Goal: Find specific page/section: Find specific page/section

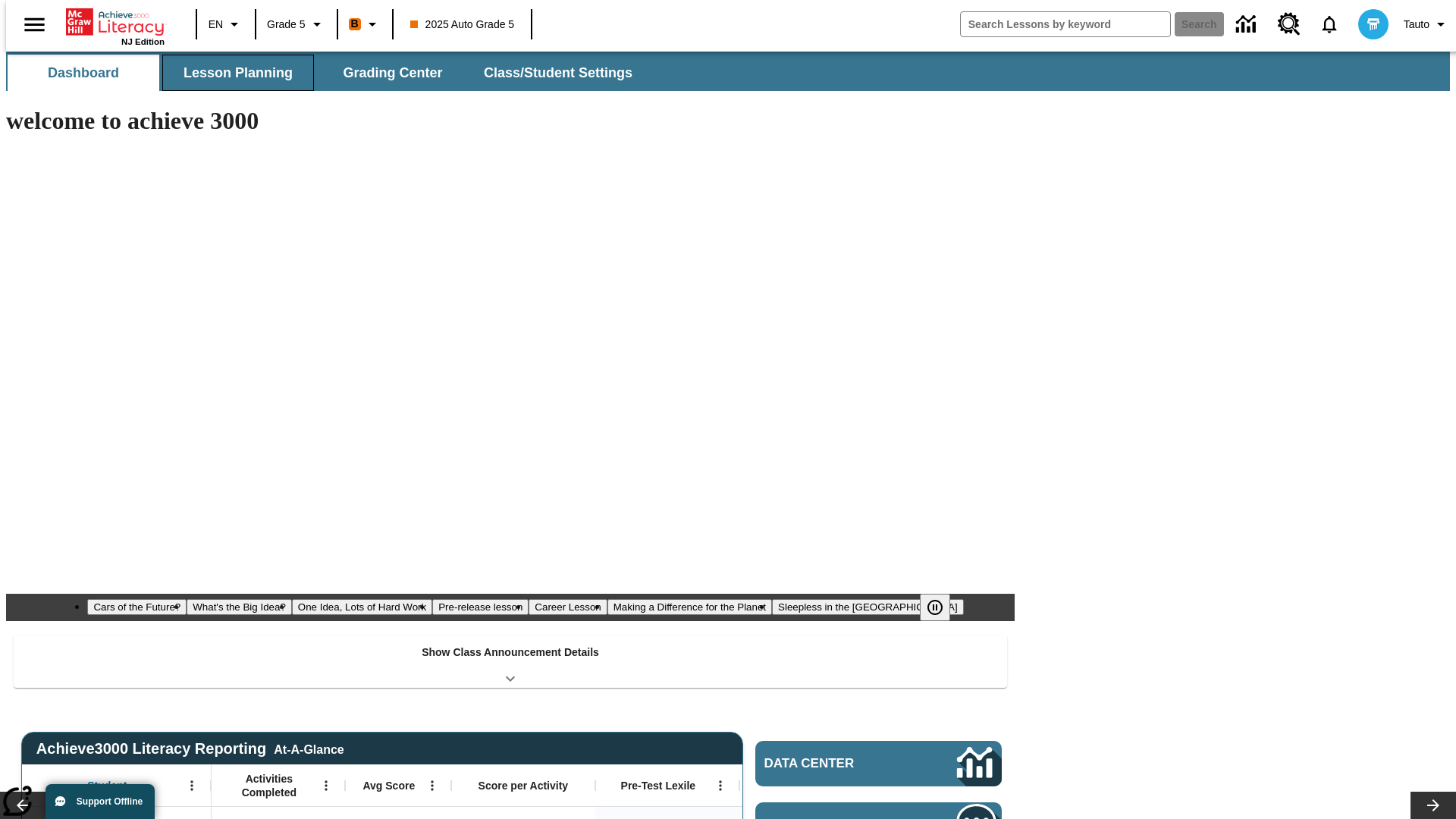
click at [232, 72] on button "Lesson Planning" at bounding box center [237, 72] width 151 height 36
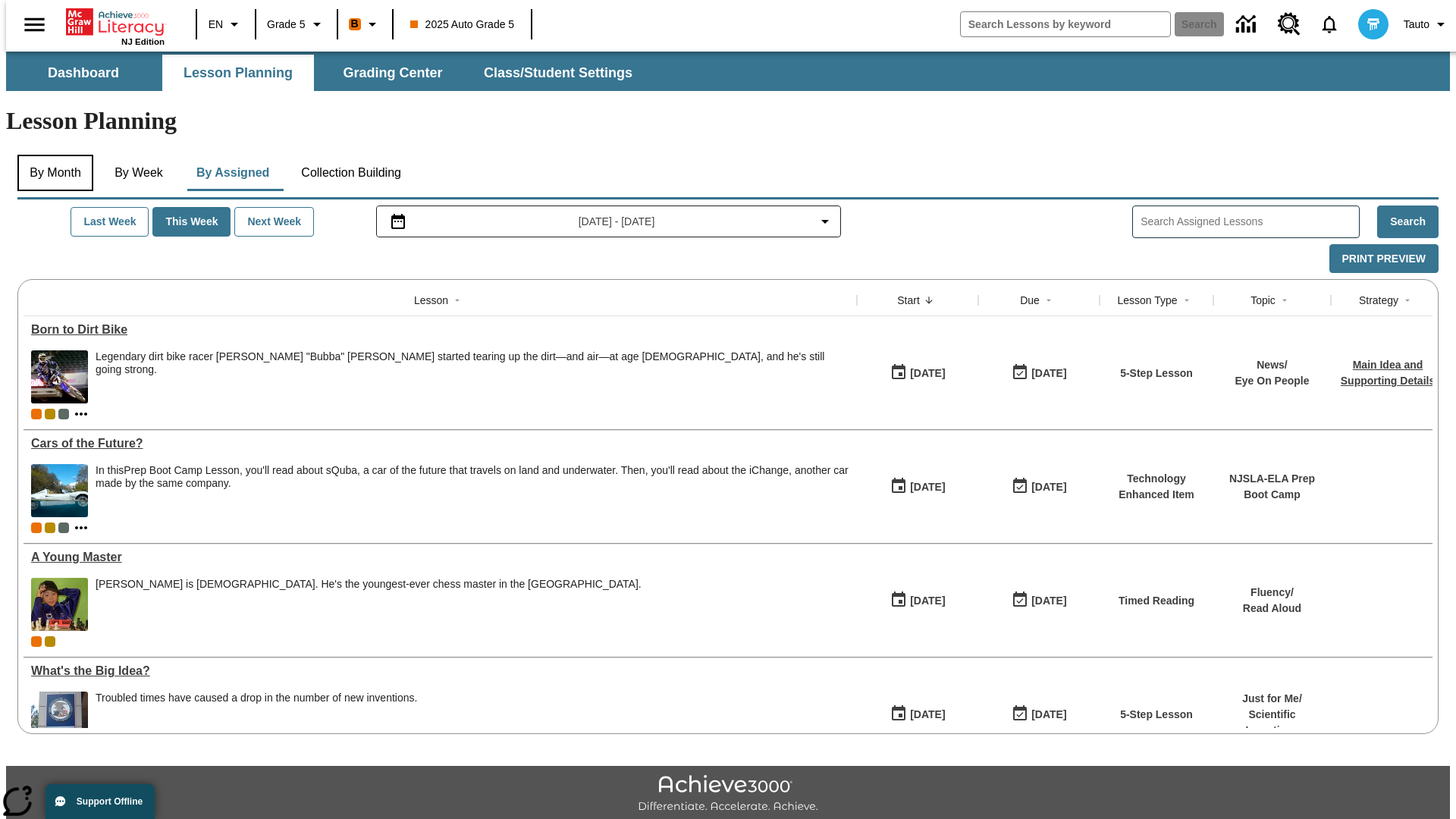
click at [50, 154] on button "By Month" at bounding box center [55, 172] width 76 height 36
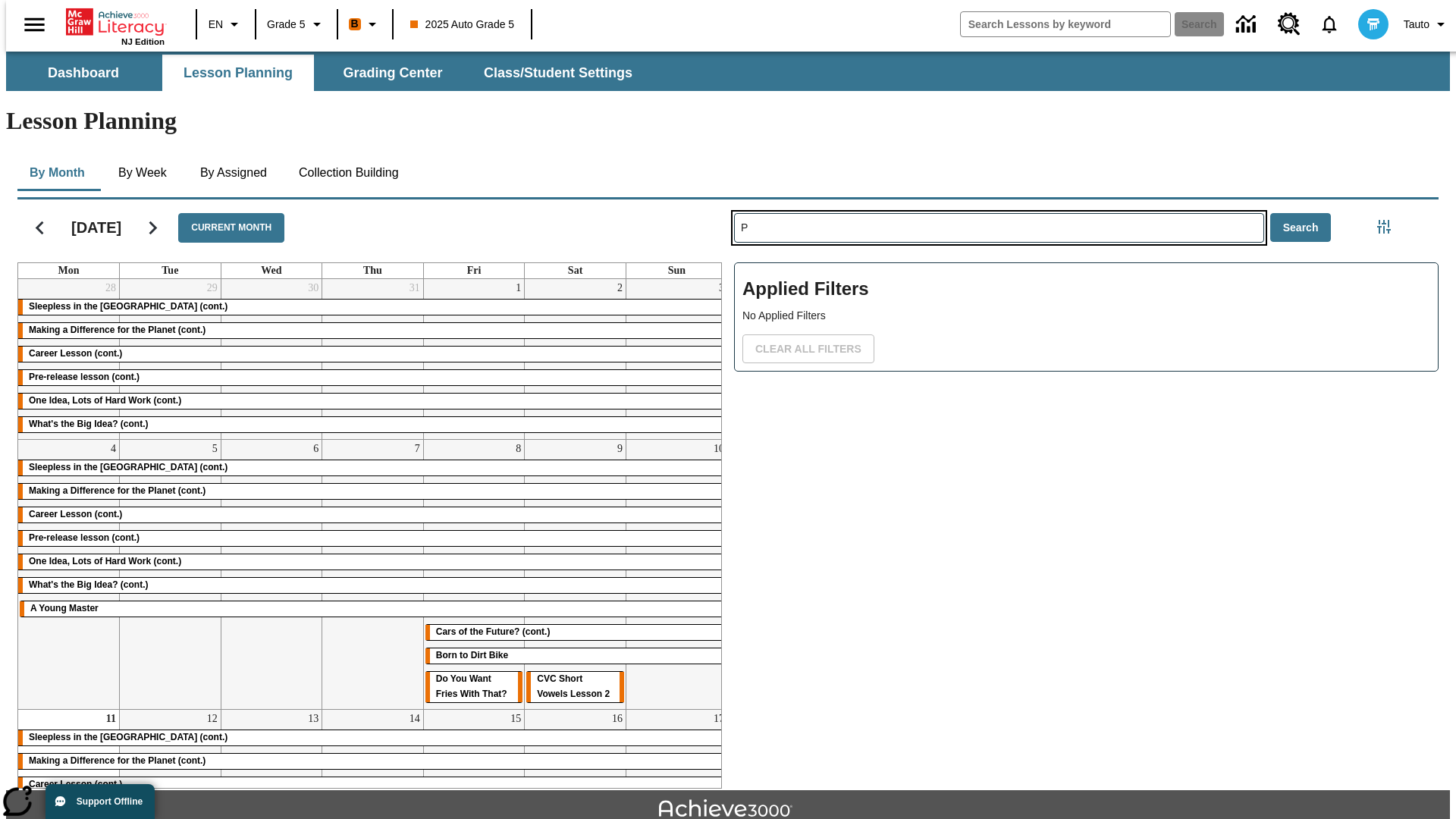
type input "P"
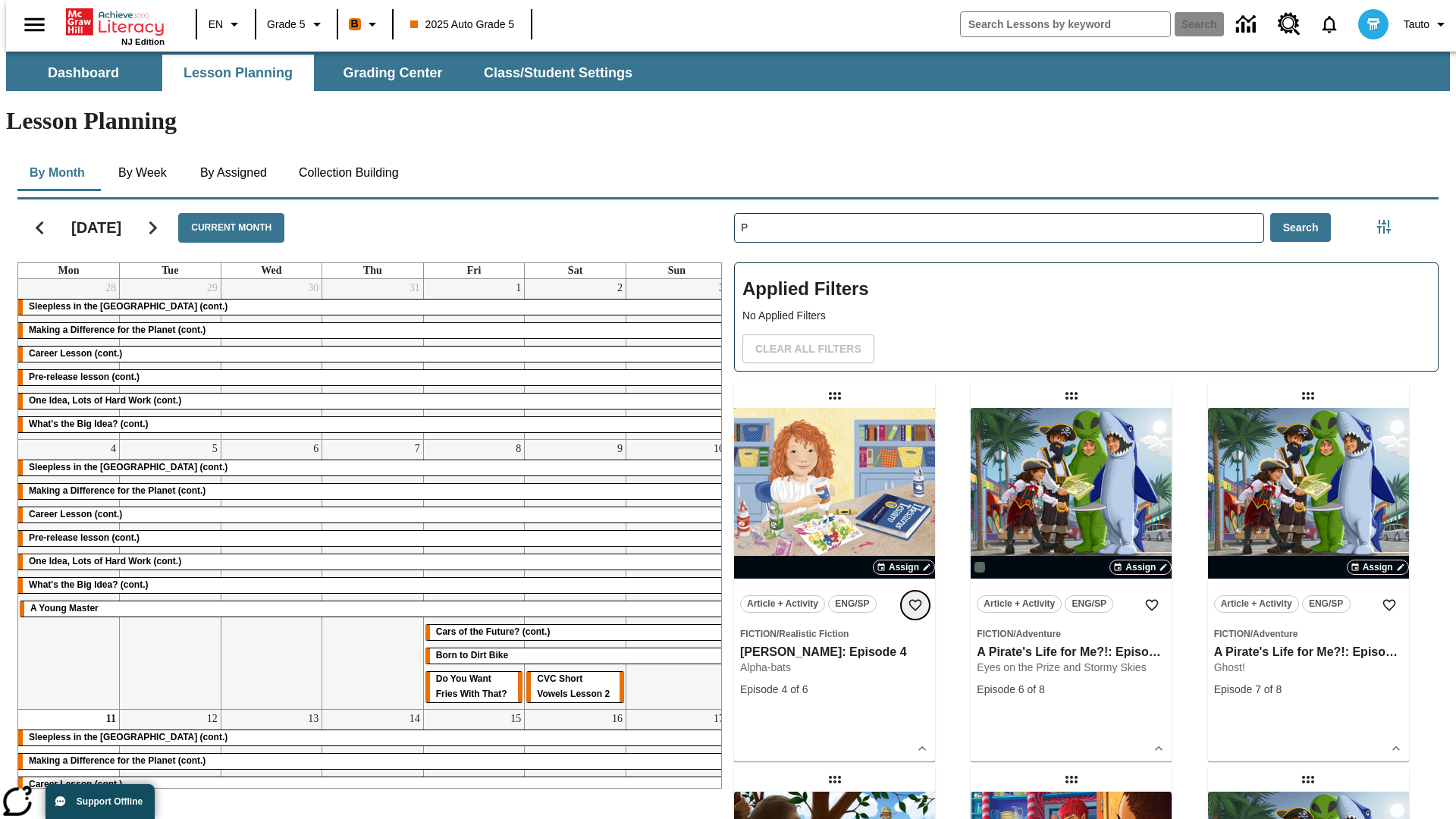
click at [915, 597] on icon "Add to Favorites" at bounding box center [915, 605] width 15 height 15
click at [110, 20] on icon "Home" at bounding box center [116, 22] width 101 height 30
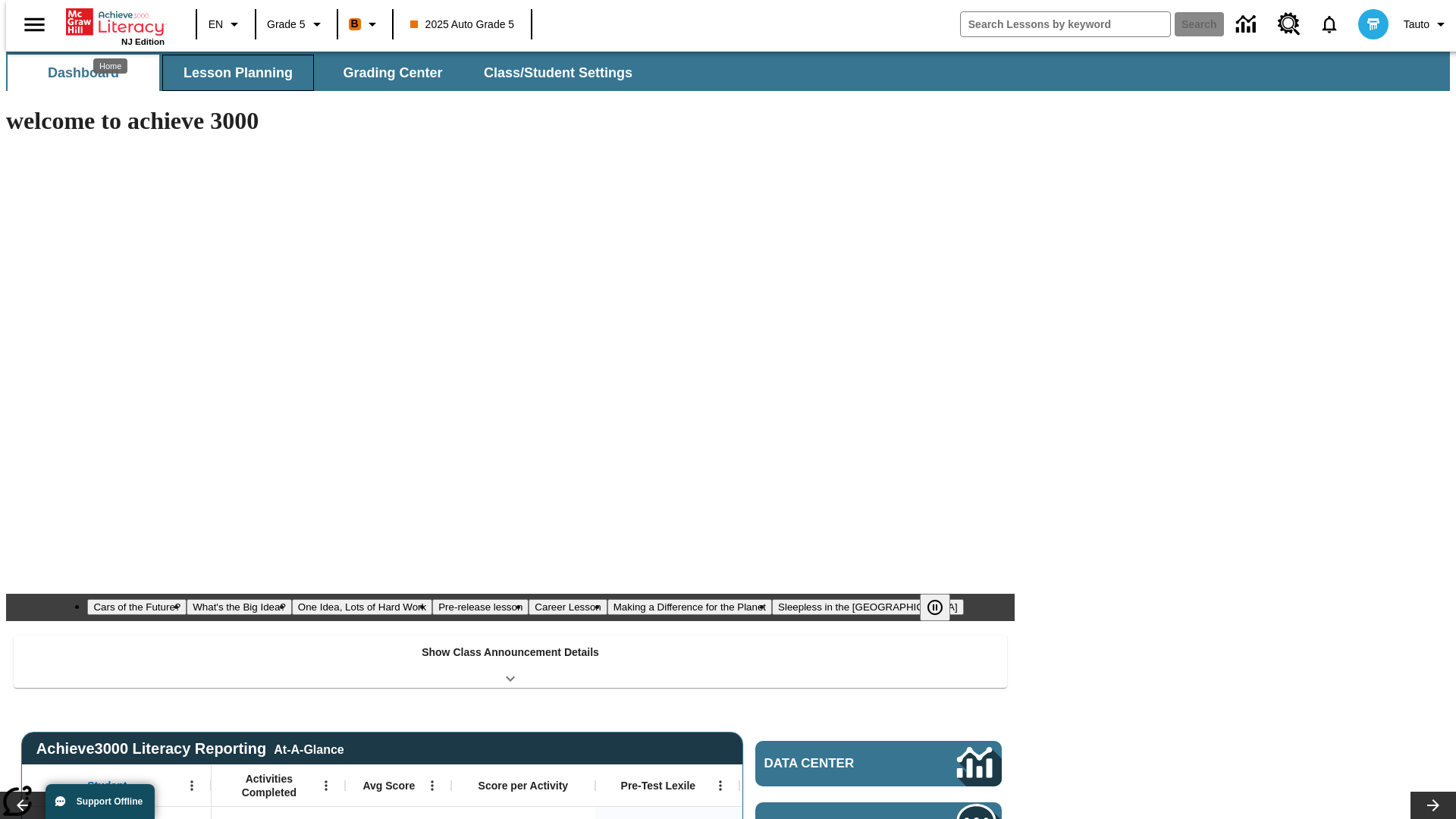
click at [232, 72] on button "Lesson Planning" at bounding box center [237, 72] width 151 height 36
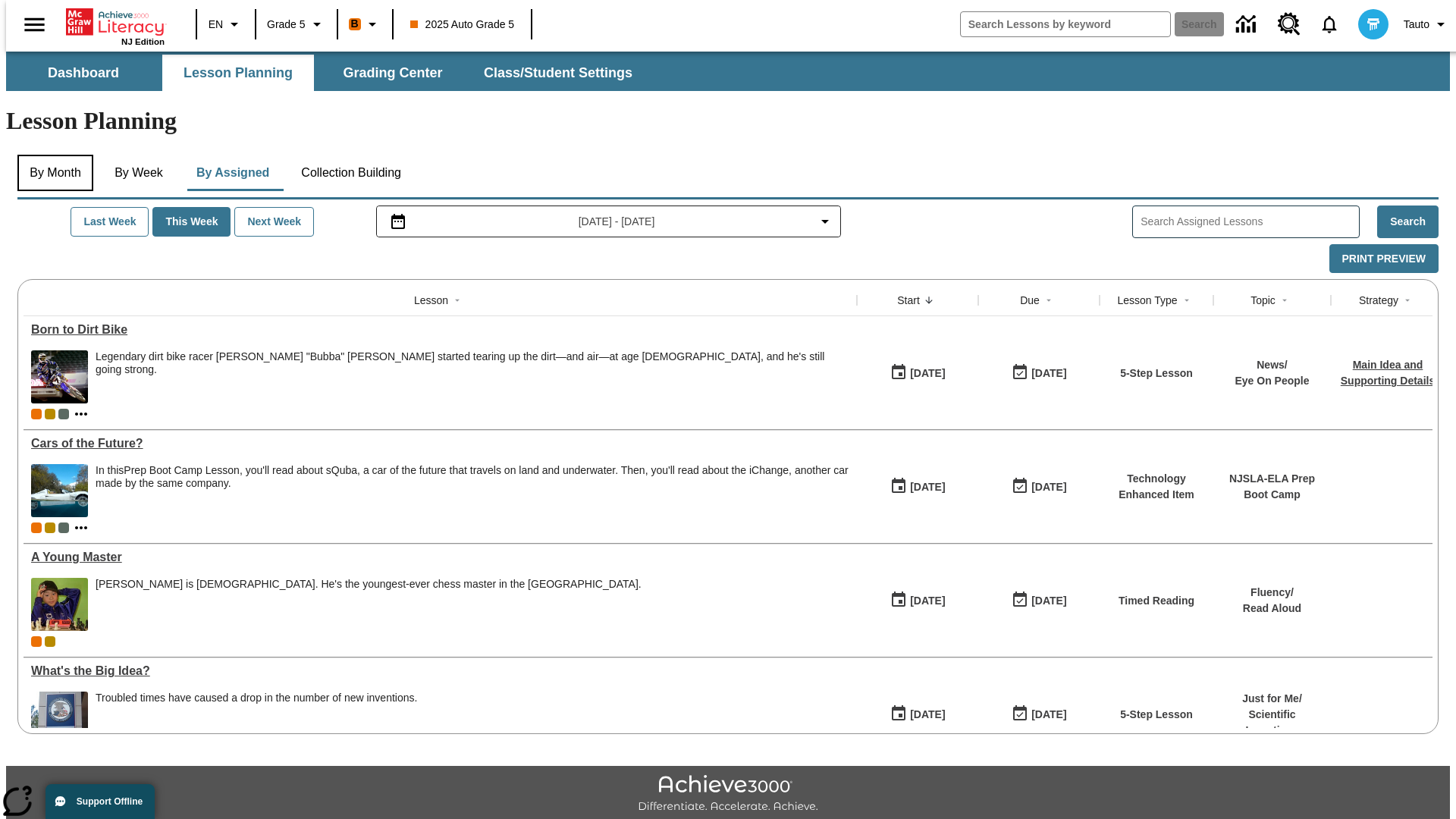
click at [50, 154] on button "By Month" at bounding box center [55, 172] width 76 height 36
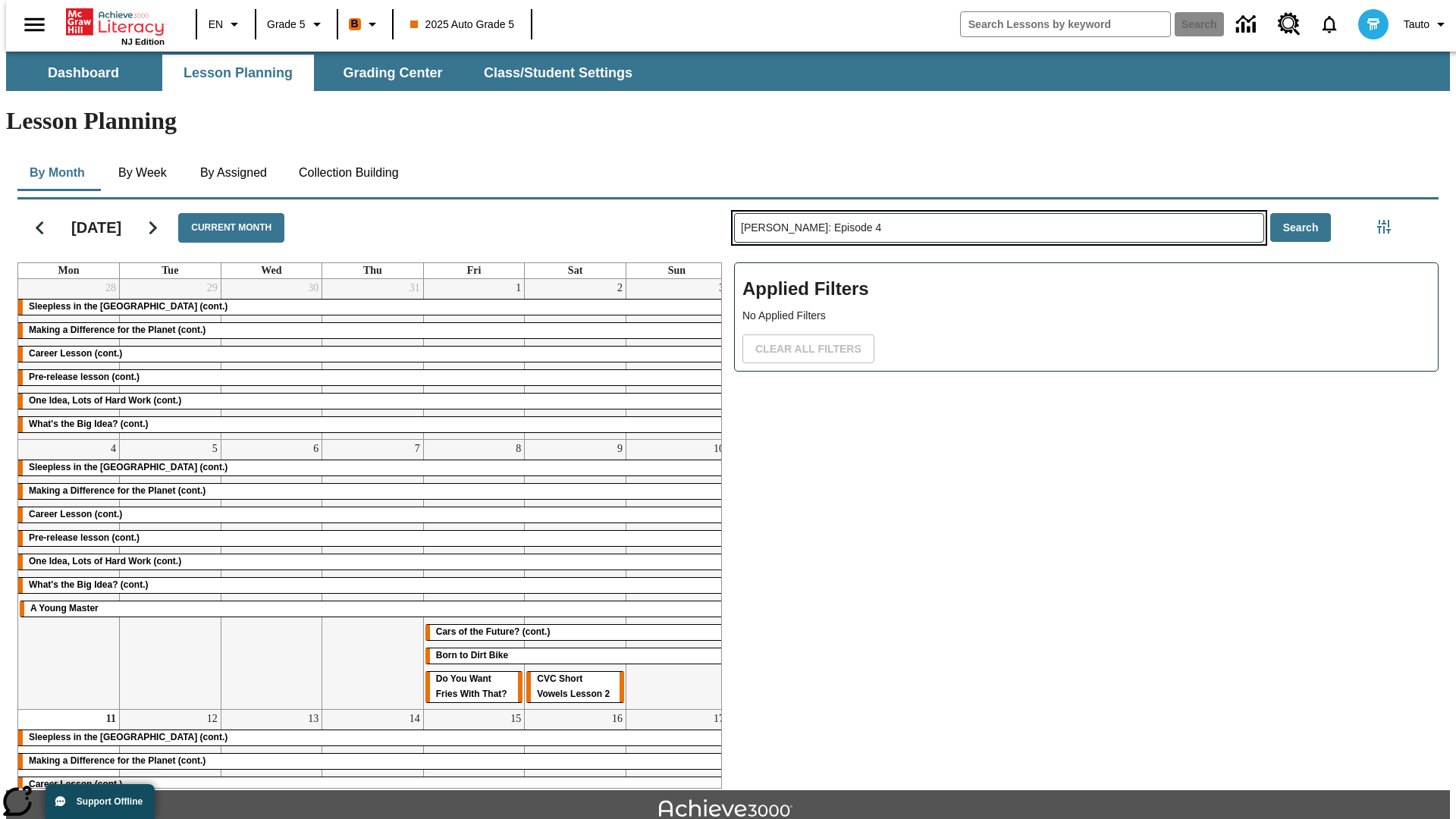
type input "[PERSON_NAME]: Episode 4"
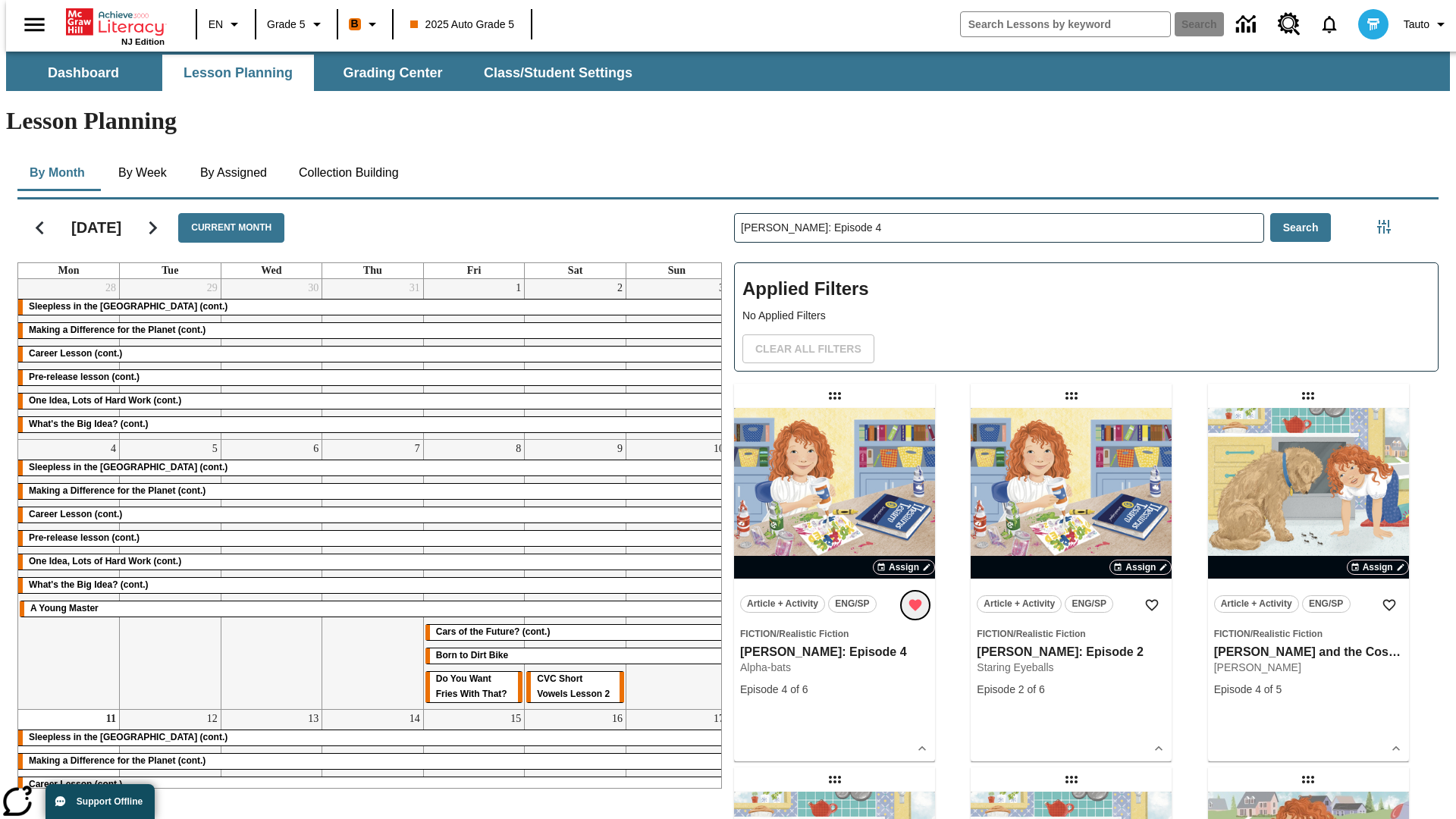
click at [915, 600] on icon "Remove from Favorites" at bounding box center [916, 606] width 13 height 11
click at [110, 20] on icon "Home" at bounding box center [116, 22] width 101 height 30
